Goal: Task Accomplishment & Management: Use online tool/utility

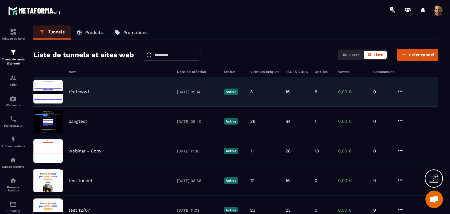
click at [292, 100] on div "téefewwf [DATE] 09:14 Active 3 16 6 0,00 € 0" at bounding box center [235, 92] width 405 height 30
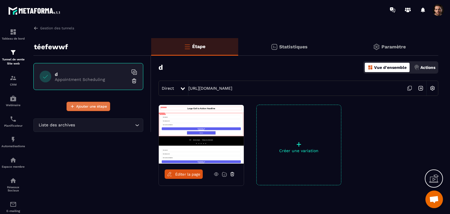
click at [91, 108] on span "Ajouter une étape" at bounding box center [91, 107] width 31 height 6
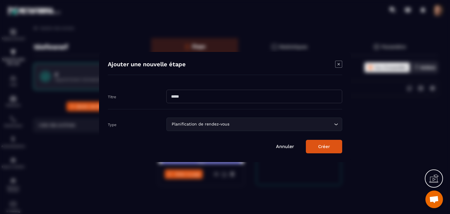
click at [171, 100] on input "Modal window" at bounding box center [255, 96] width 176 height 13
type input "****"
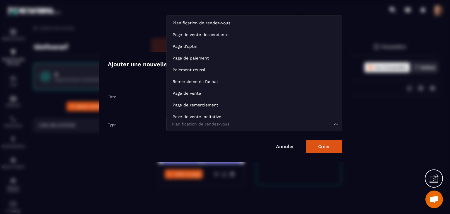
click at [176, 126] on div "Planification de rendez-vous" at bounding box center [252, 124] width 164 height 6
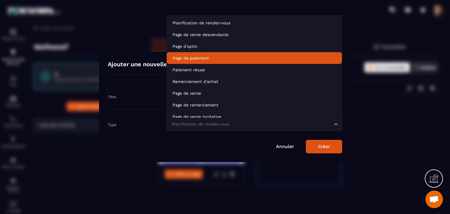
click at [217, 55] on p "Page de paiement" at bounding box center [255, 58] width 164 height 6
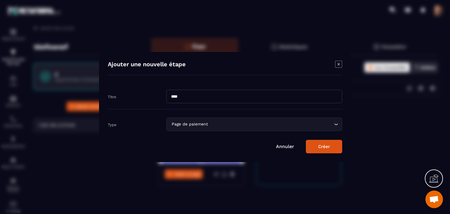
click at [322, 142] on button "Créer" at bounding box center [324, 146] width 36 height 13
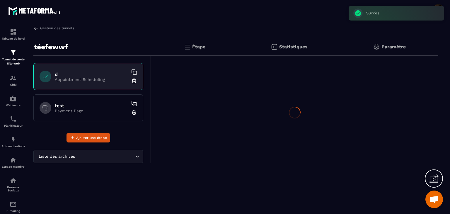
click at [53, 110] on div "test Payment Page" at bounding box center [88, 107] width 110 height 27
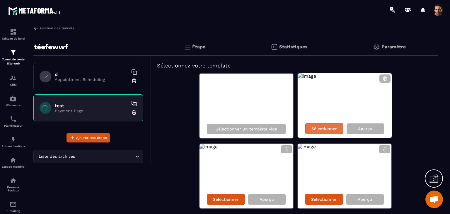
click at [323, 131] on p "Sélectionner" at bounding box center [325, 128] width 26 height 5
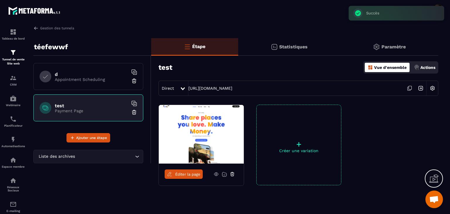
click at [189, 170] on link "Éditer la page" at bounding box center [184, 173] width 38 height 9
